Goal: Obtain resource: Obtain resource

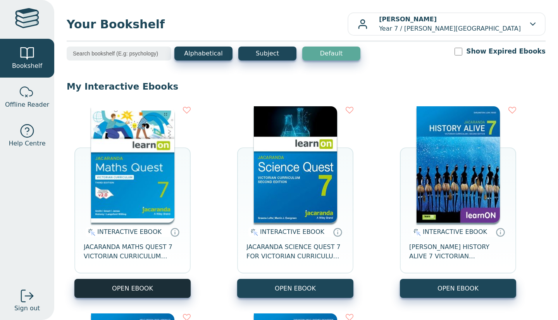
click at [140, 295] on button "OPEN EBOOK" at bounding box center [132, 288] width 116 height 19
click at [151, 169] on img at bounding box center [132, 164] width 83 height 116
